Goal: Entertainment & Leisure: Consume media (video, audio)

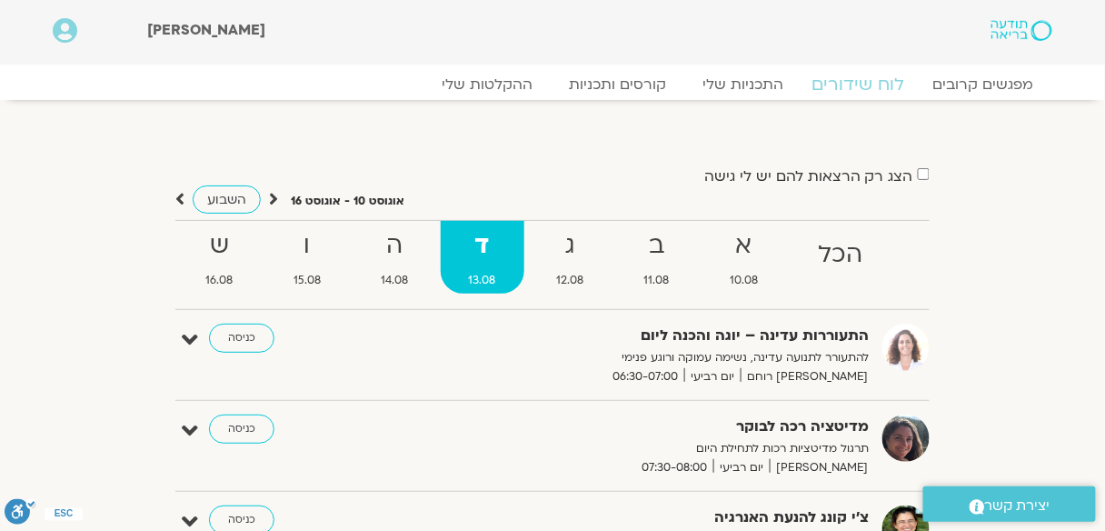
click at [862, 91] on link "לוח שידורים" at bounding box center [858, 85] width 136 height 22
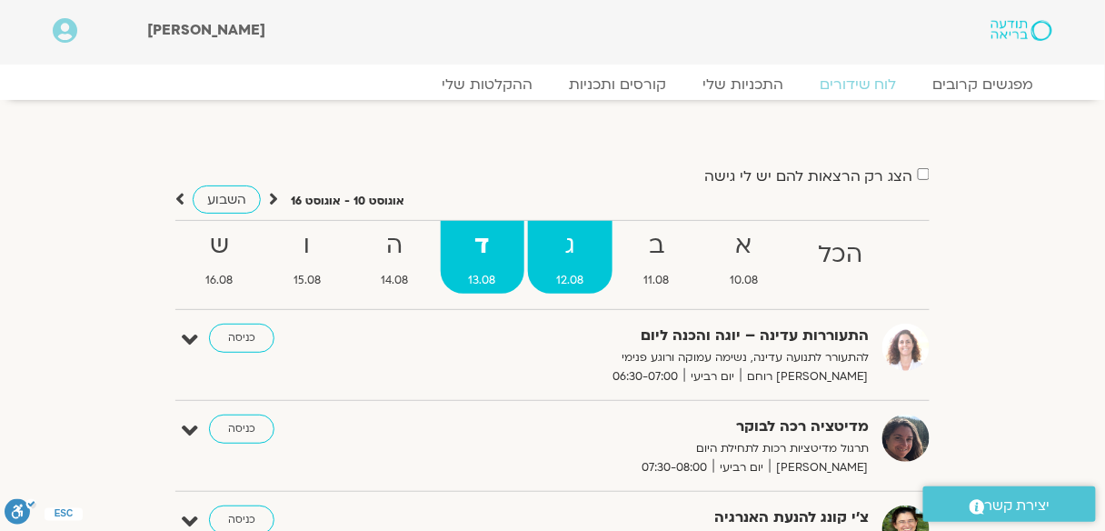
click at [570, 253] on strong "ג" at bounding box center [570, 245] width 84 height 41
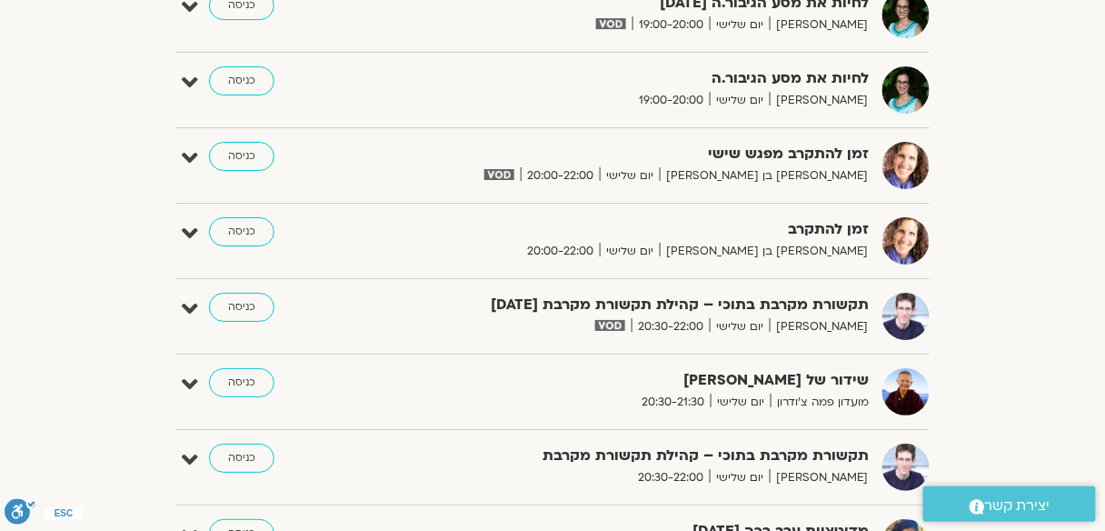
scroll to position [1526, 0]
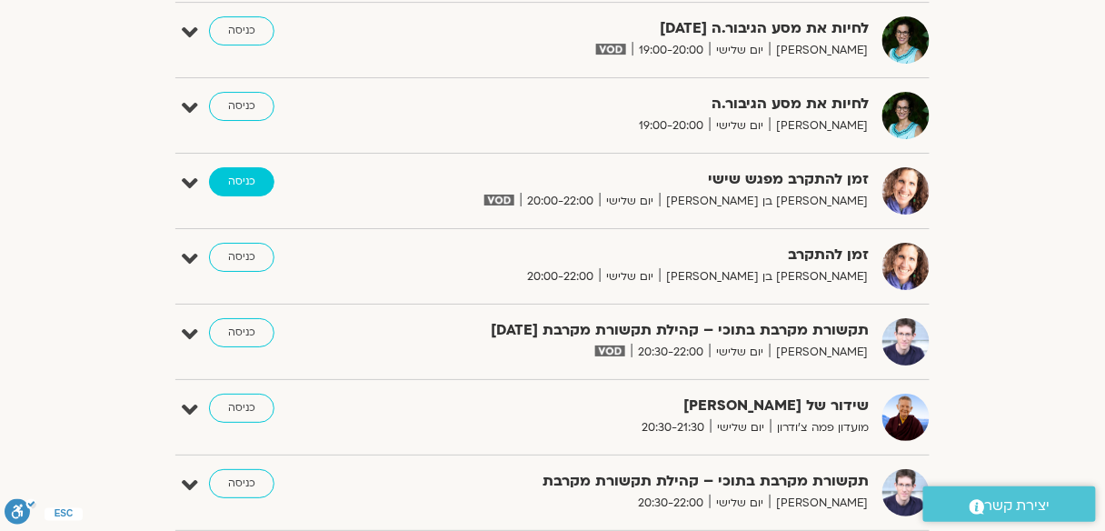
click at [243, 167] on link "כניסה" at bounding box center [241, 181] width 65 height 29
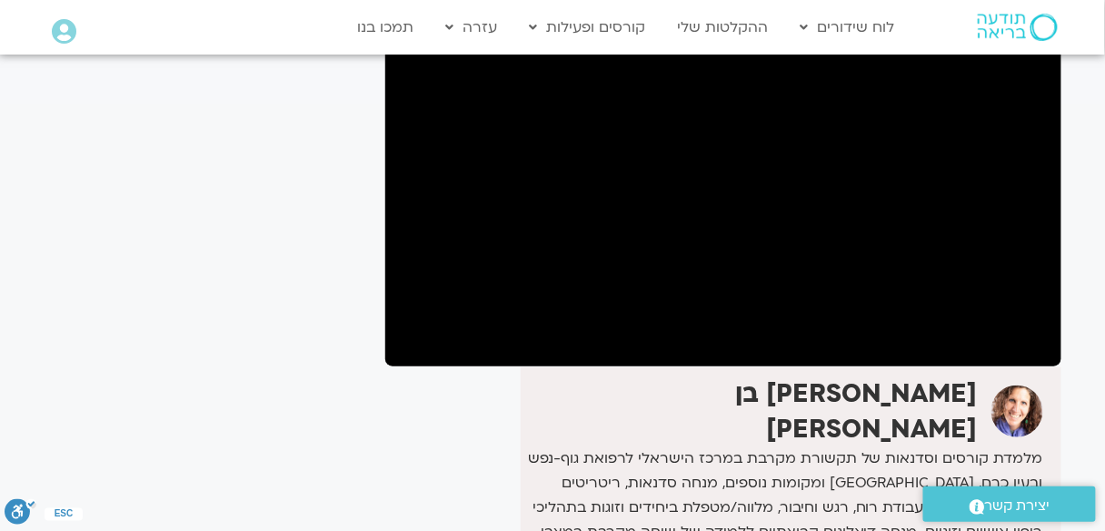
scroll to position [218, 0]
